Goal: Task Accomplishment & Management: Manage account settings

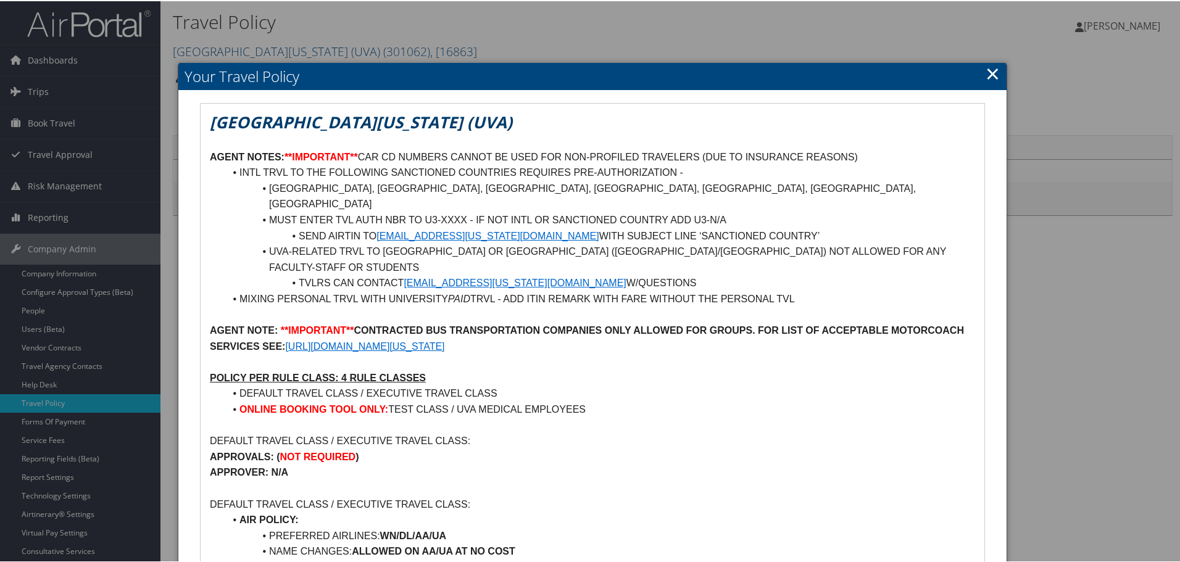
click at [989, 67] on link "×" at bounding box center [992, 72] width 14 height 25
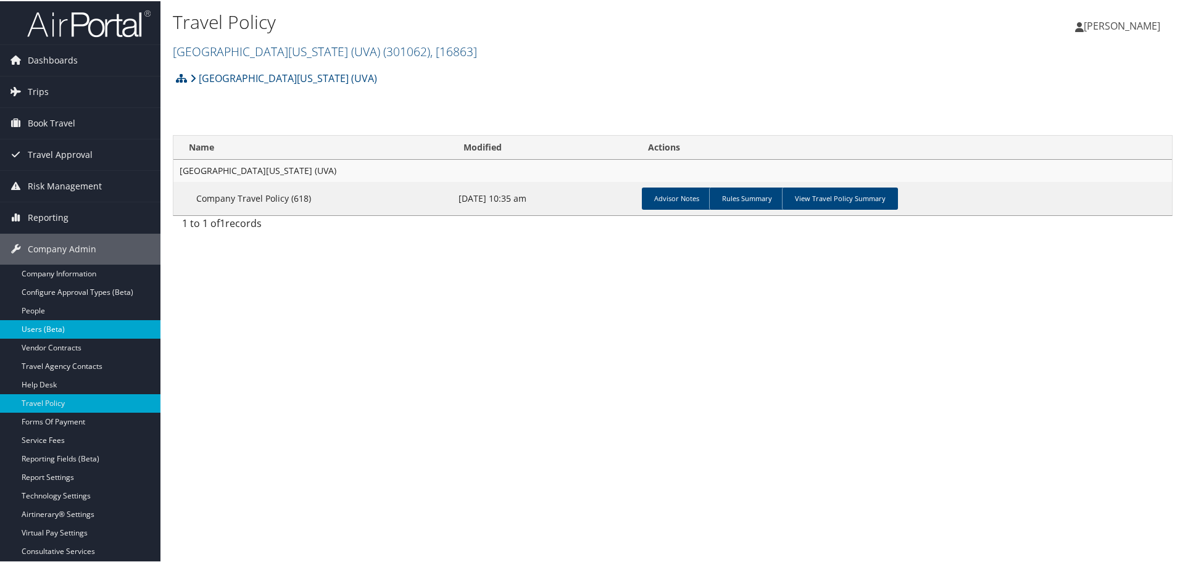
click at [39, 326] on link "Users (Beta)" at bounding box center [80, 328] width 160 height 19
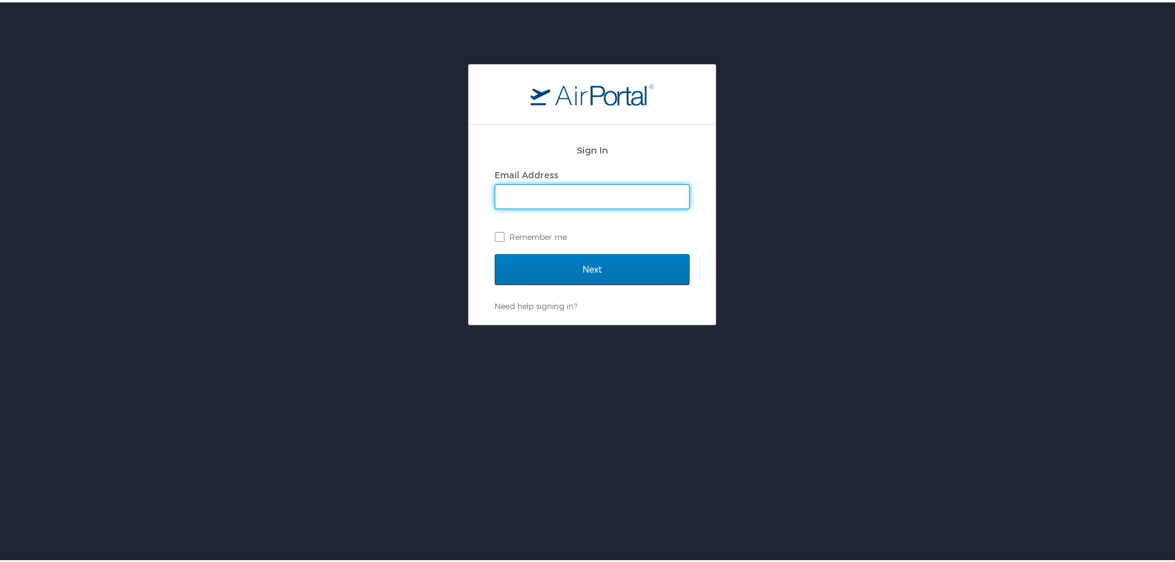
click at [593, 196] on input "Email Address" at bounding box center [592, 194] width 194 height 23
type input "maggie.donnelly@cbtravel.com"
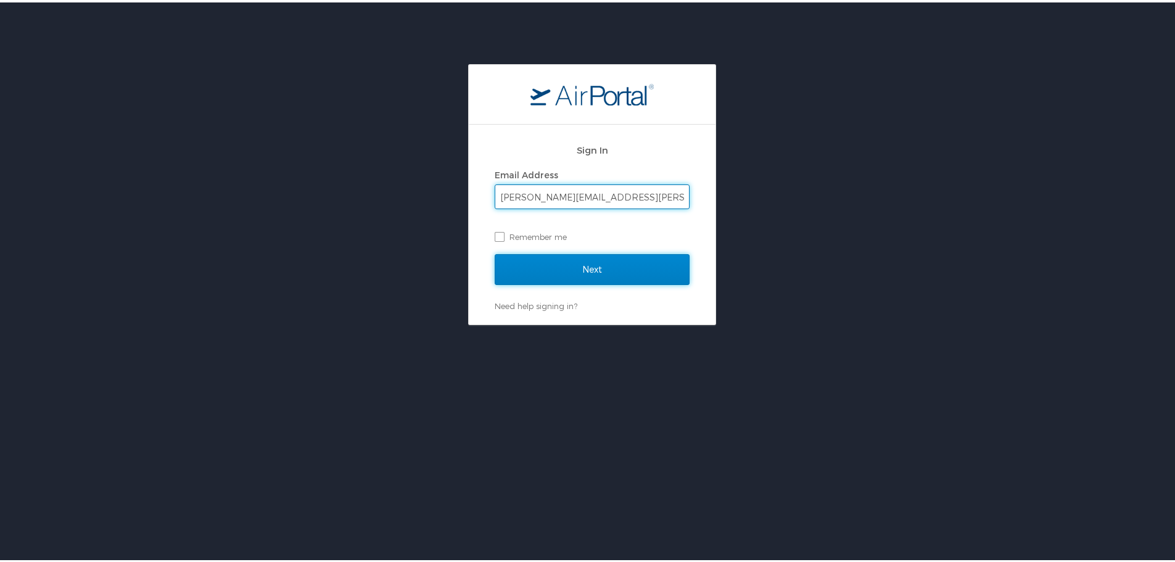
click at [519, 268] on input "Next" at bounding box center [592, 267] width 195 height 31
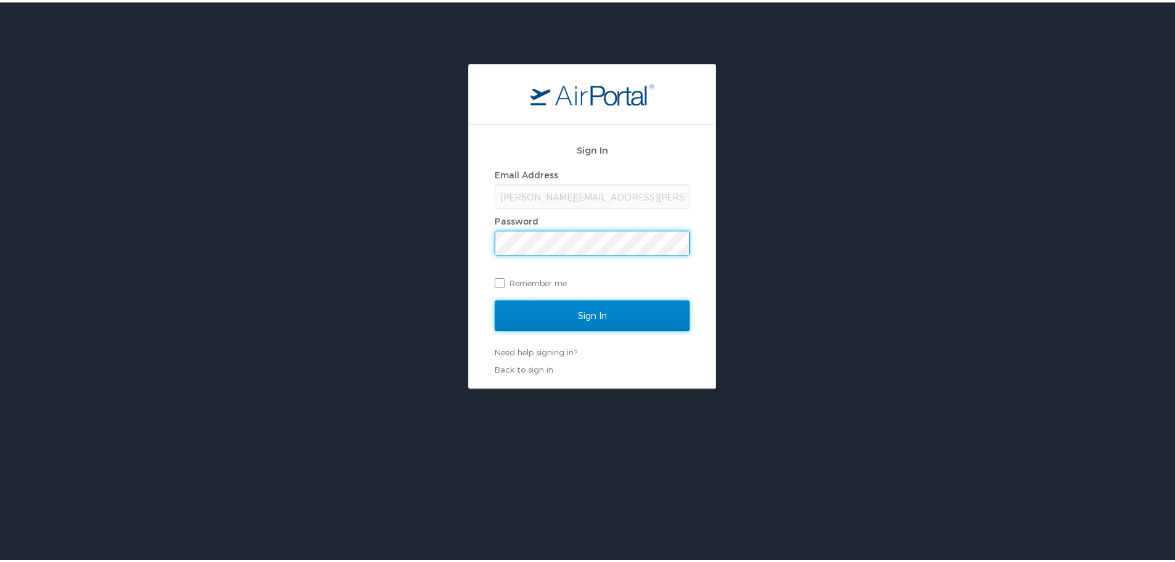
click at [605, 315] on input "Sign In" at bounding box center [592, 313] width 195 height 31
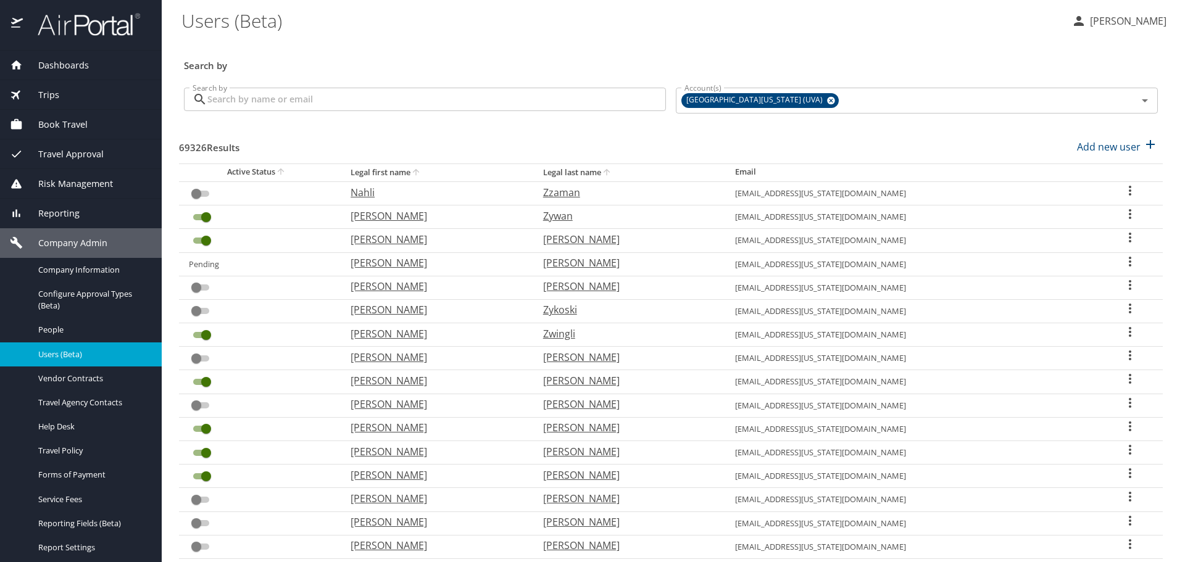
click at [303, 93] on input "Search by" at bounding box center [436, 99] width 458 height 23
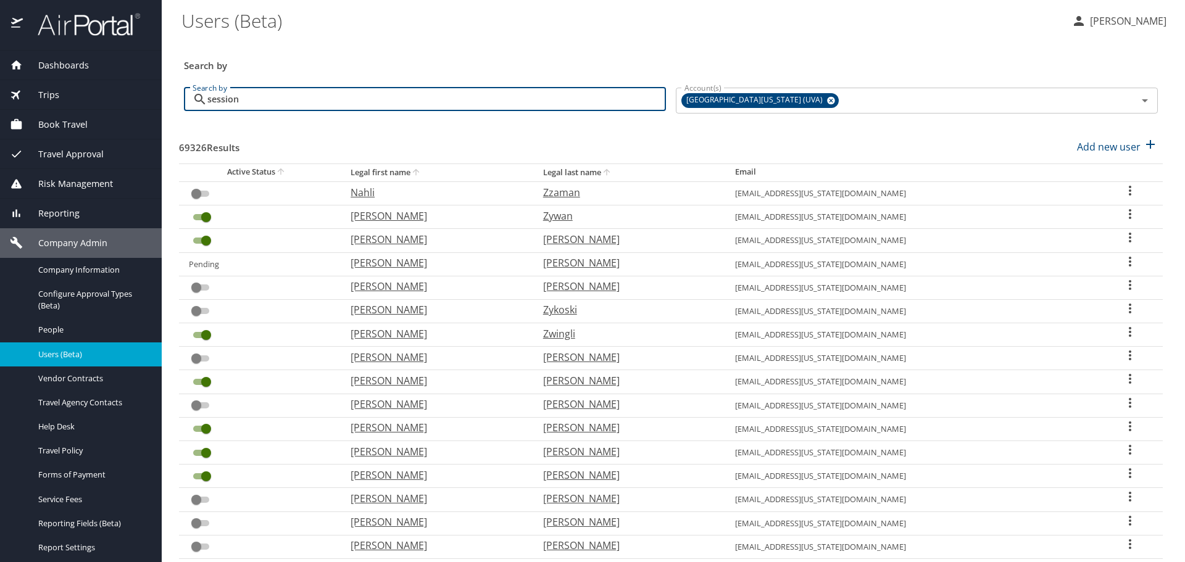
type input "sessions"
checkbox input "true"
checkbox input "false"
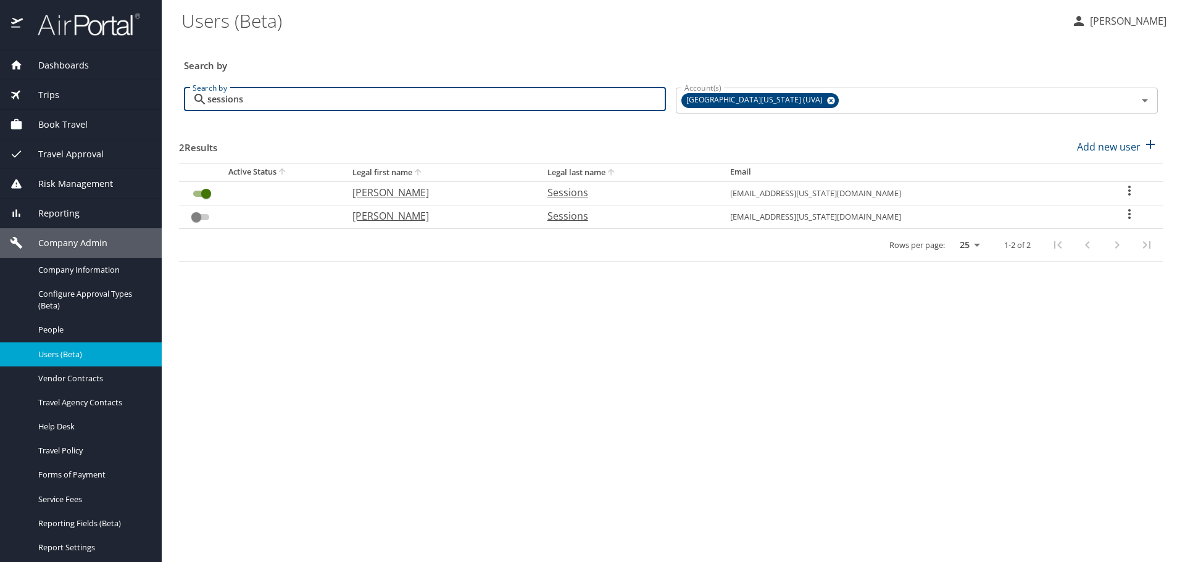
type input "sessions"
click at [1122, 190] on icon "User Search Table" at bounding box center [1129, 190] width 15 height 15
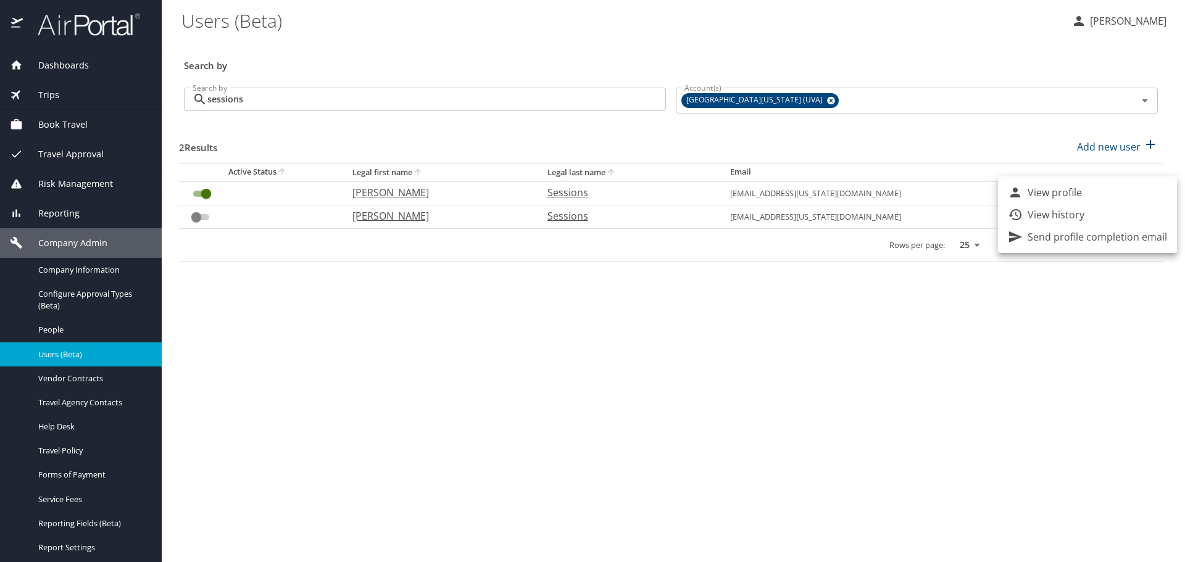
click at [1052, 193] on p "View profile" at bounding box center [1054, 192] width 54 height 15
select select "US"
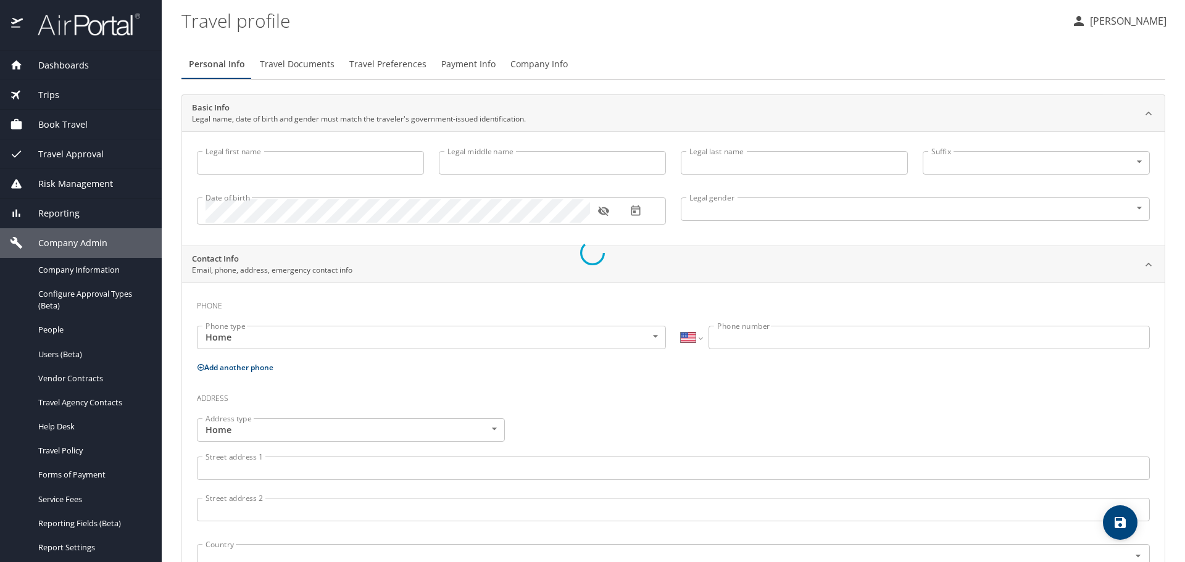
type input "Jennifer"
type input "Elson"
type input "Sessions"
type input "Female"
select select "US"
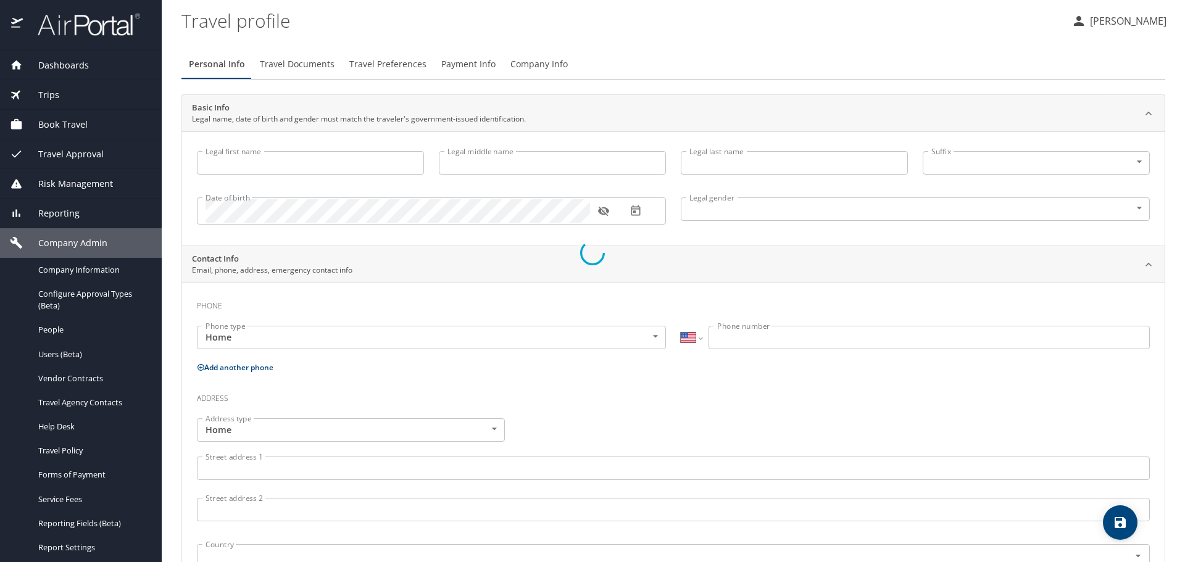
select select "US"
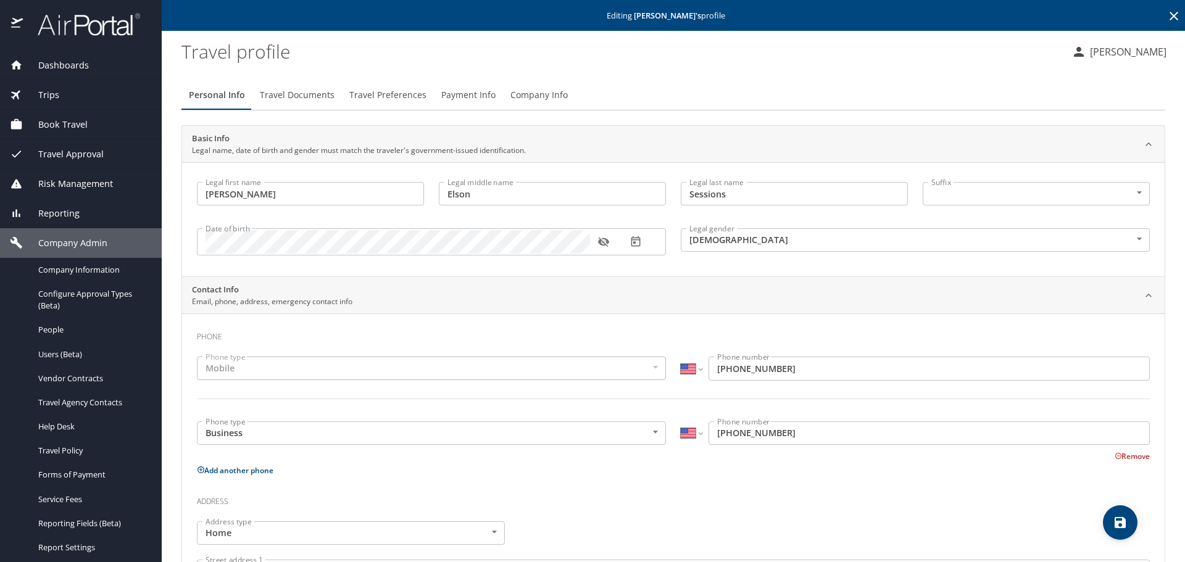
click at [289, 95] on span "Travel Documents" at bounding box center [297, 95] width 75 height 15
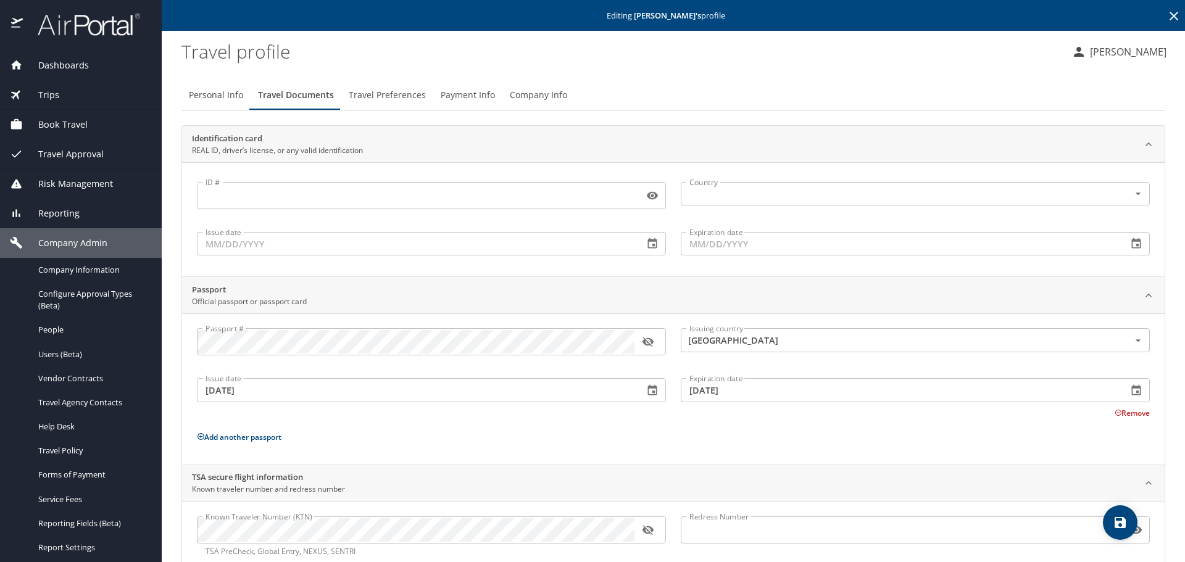
scroll to position [33, 0]
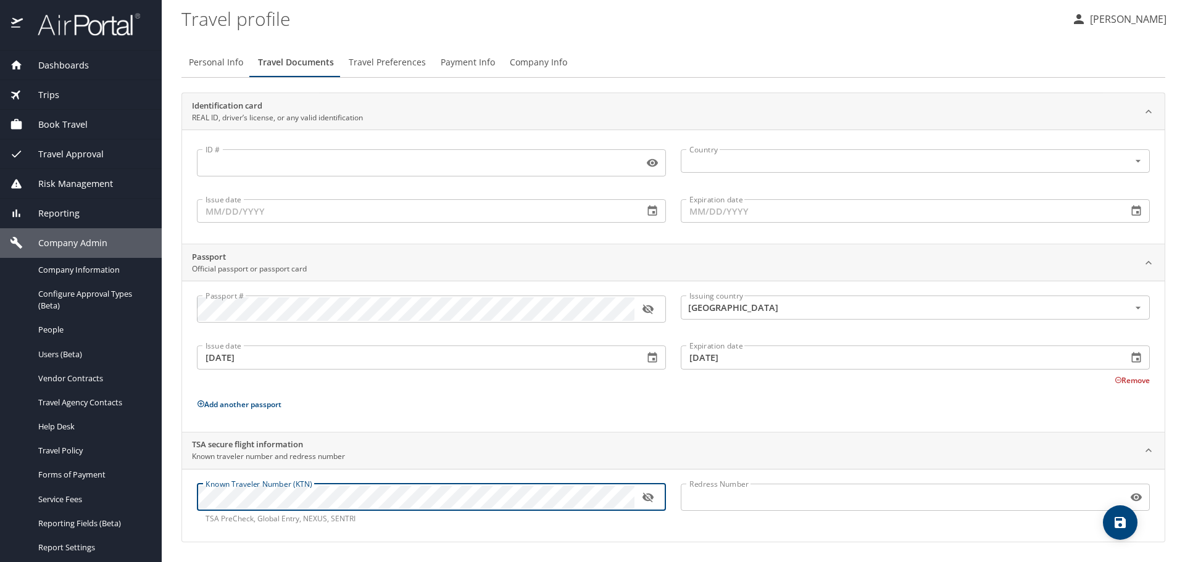
click at [173, 491] on main "Editing Jennifer Sessions 's profile Travel profile Maggie Donnelly Personal In…" at bounding box center [673, 281] width 1023 height 562
click at [838, 539] on div "Known Traveler Number (KTN) Known Traveler Number (KTN) TSA PreCheck, Global En…" at bounding box center [673, 505] width 982 height 73
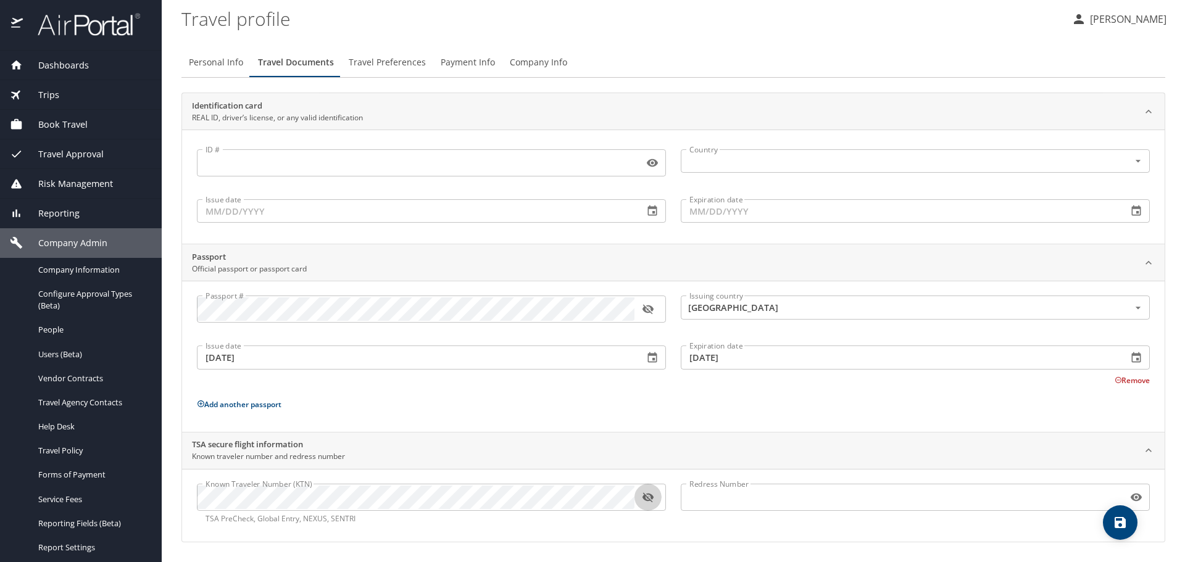
click at [649, 500] on icon "button" at bounding box center [647, 497] width 11 height 10
click at [1118, 521] on icon "save" at bounding box center [1119, 522] width 11 height 11
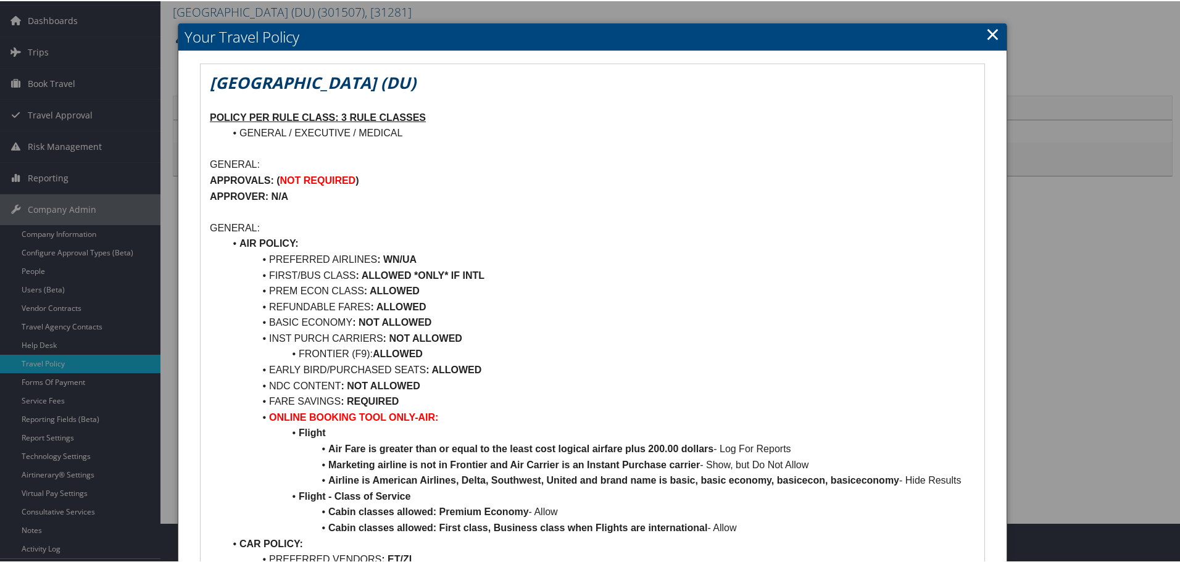
scroll to position [62, 0]
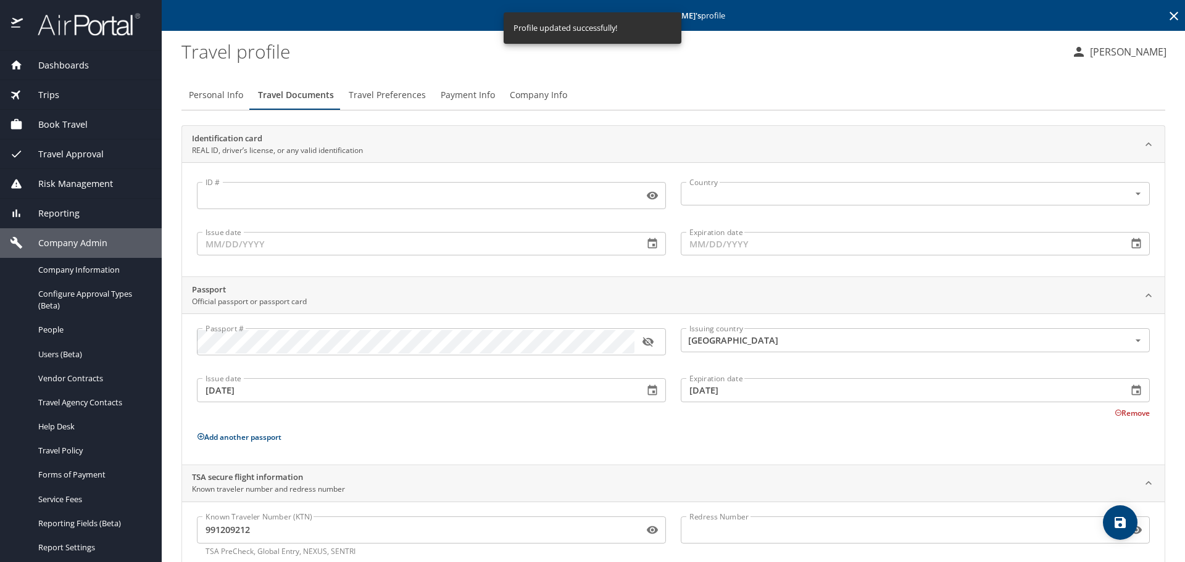
scroll to position [33, 0]
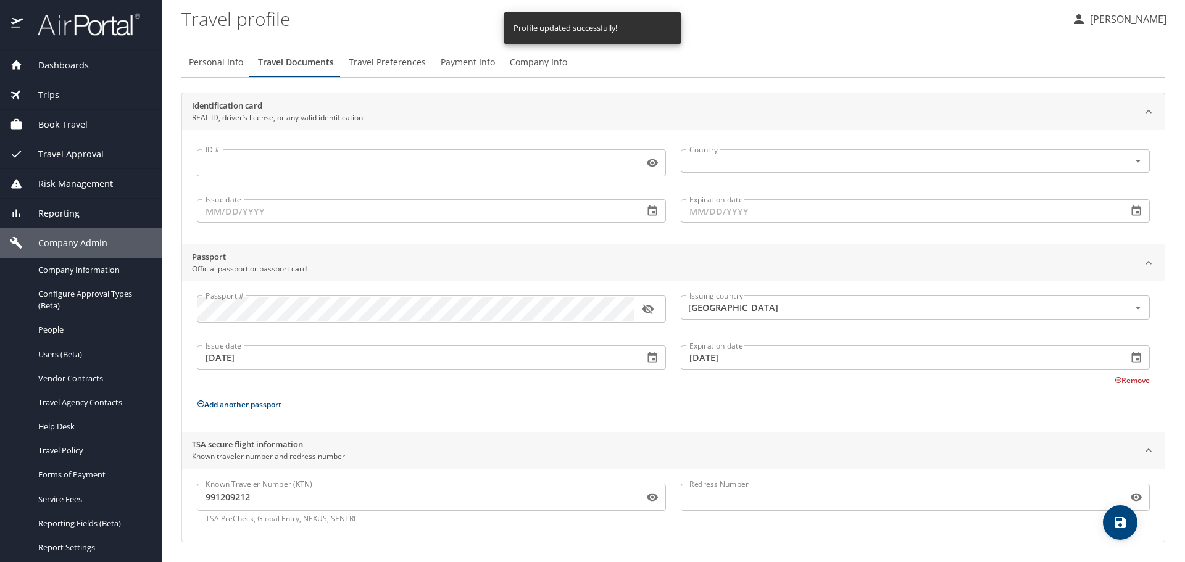
click at [104, 18] on img at bounding box center [82, 24] width 116 height 24
